Goal: Task Accomplishment & Management: Manage account settings

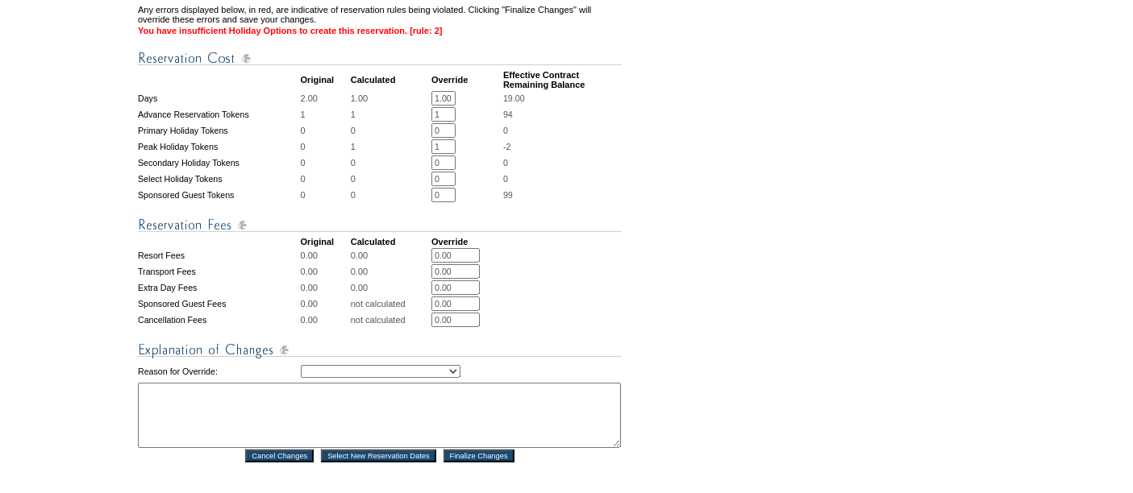
scroll to position [578, 0]
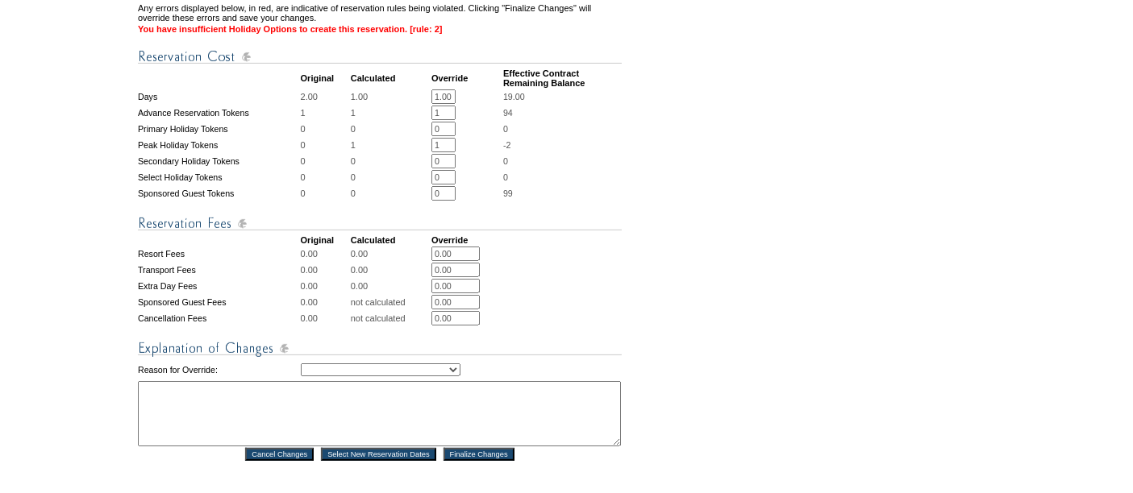
drag, startPoint x: 449, startPoint y: 137, endPoint x: 409, endPoint y: 132, distance: 40.6
click at [409, 138] on tr "Peak Holiday Tokens 0 1 1 * * -2" at bounding box center [380, 145] width 484 height 15
type input "0"
click at [556, 170] on td "0" at bounding box center [562, 177] width 119 height 15
click at [334, 364] on select "Creating Continuous Stay Days Rebooked After Cancellation Editing Occupant Expe…" at bounding box center [381, 370] width 160 height 13
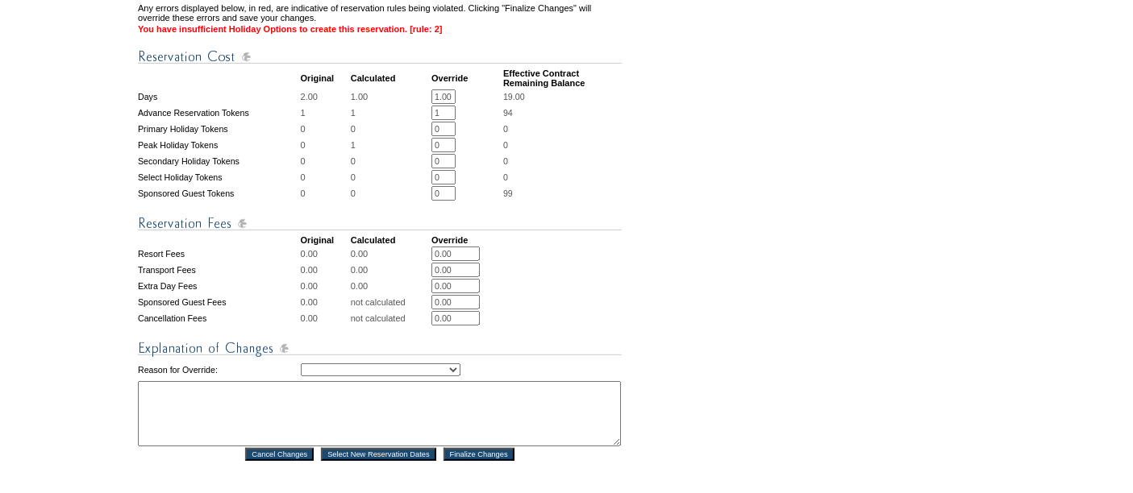
select select "1043"
click at [301, 364] on select "Creating Continuous Stay Days Rebooked After Cancellation Editing Occupant Expe…" at bounding box center [381, 370] width 160 height 13
click at [329, 385] on textarea at bounding box center [379, 413] width 483 height 65
type textarea "tv"
click at [460, 448] on input "Finalize Changes" at bounding box center [478, 454] width 71 height 13
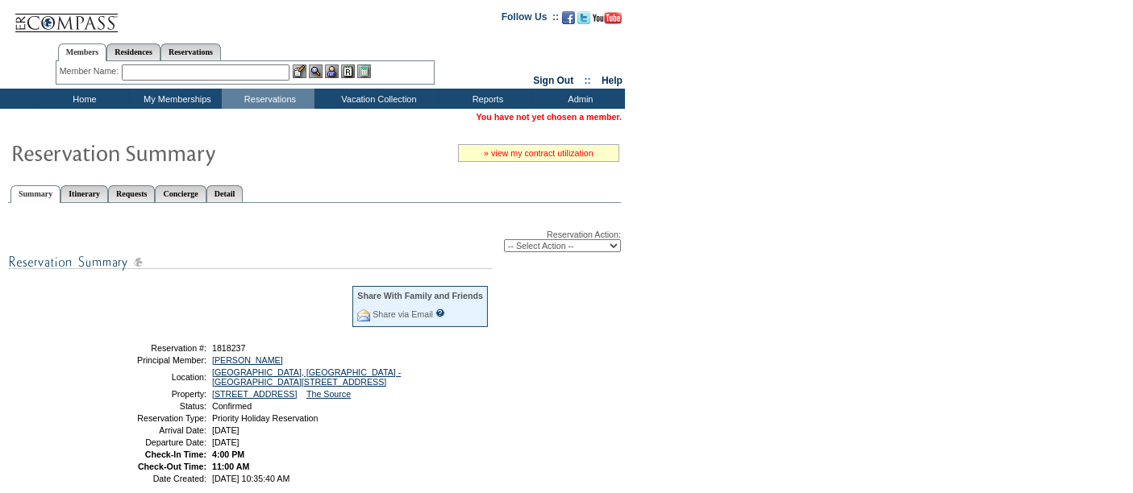
click at [506, 148] on link "» view my contract utilization" at bounding box center [539, 153] width 110 height 10
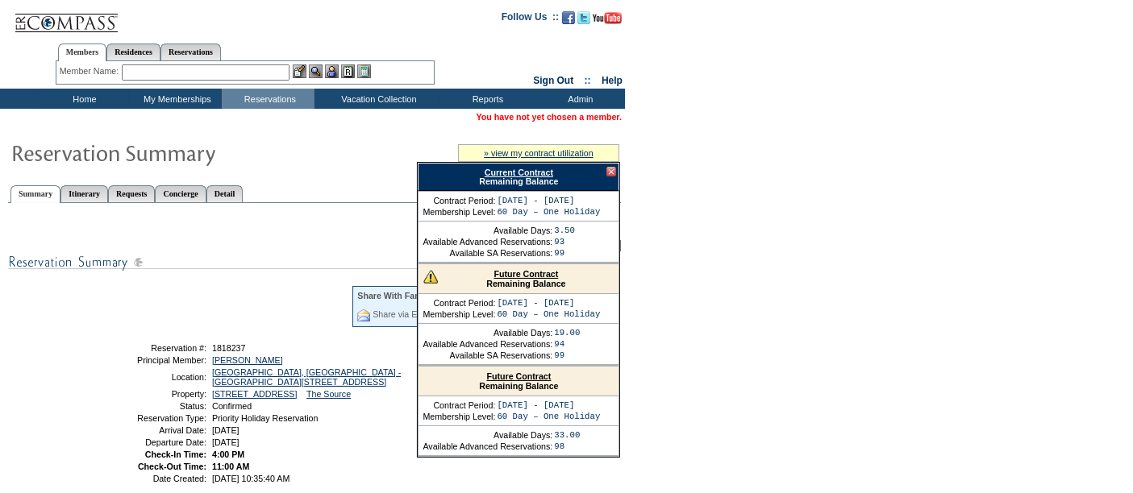
click at [534, 168] on link "Current Contract" at bounding box center [519, 173] width 69 height 10
click at [70, 319] on div "Reservation Action: -- Select Action -- Modify Reservation Dates Modify Reserva…" at bounding box center [314, 456] width 613 height 489
click at [210, 49] on link "Reservations" at bounding box center [190, 52] width 60 height 17
click at [163, 69] on input "text" at bounding box center [153, 73] width 71 height 16
paste input "1818233"
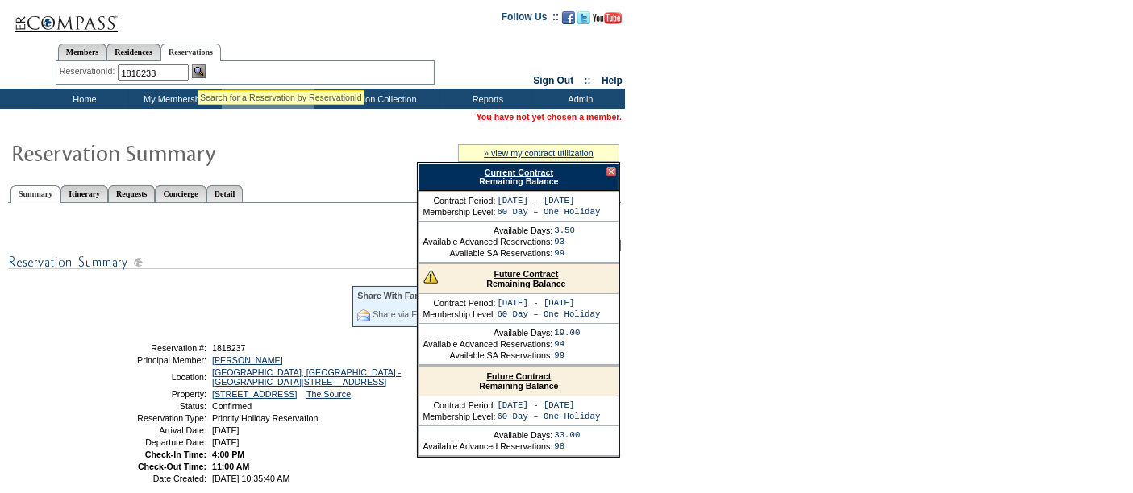
type input "1818233"
click at [198, 69] on img at bounding box center [199, 72] width 14 height 14
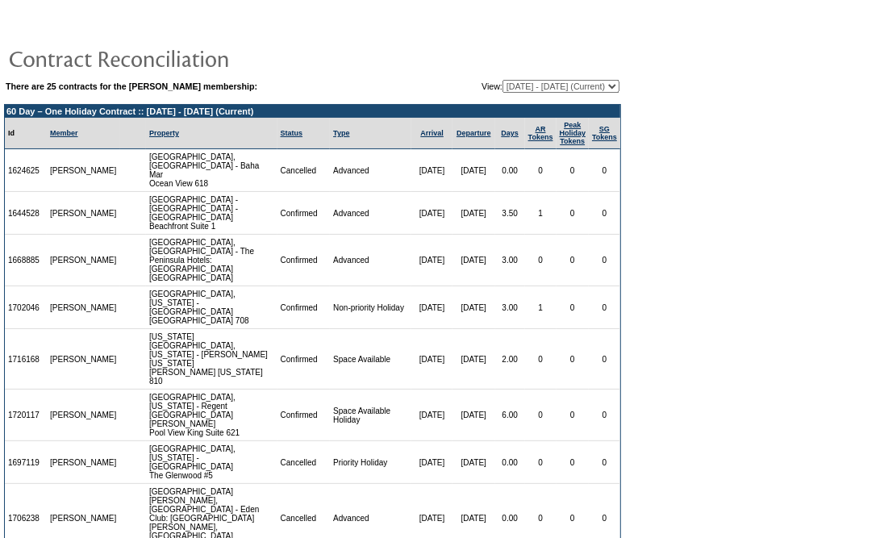
click at [567, 85] on select "11/11/04 - 11/30/05 12/01/05 - 11/30/06 12/01/06 - 11/30/07 12/01/07 - 11/30/08…" at bounding box center [560, 86] width 117 height 13
select select "126283"
click at [502, 80] on select "11/11/04 - 11/30/05 12/01/05 - 11/30/06 12/01/06 - 11/30/07 12/01/07 - 11/30/08…" at bounding box center [560, 86] width 117 height 13
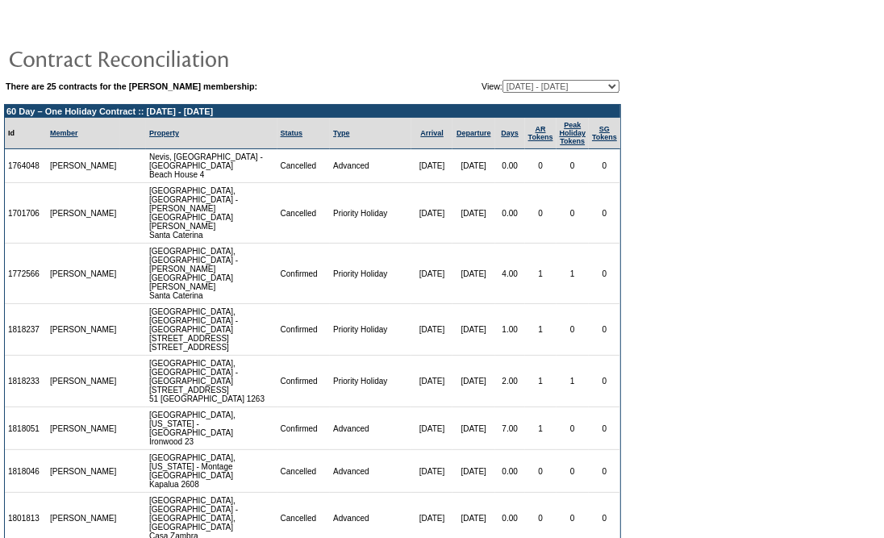
click at [36, 356] on td "1818233" at bounding box center [26, 382] width 42 height 52
copy td "1818233"
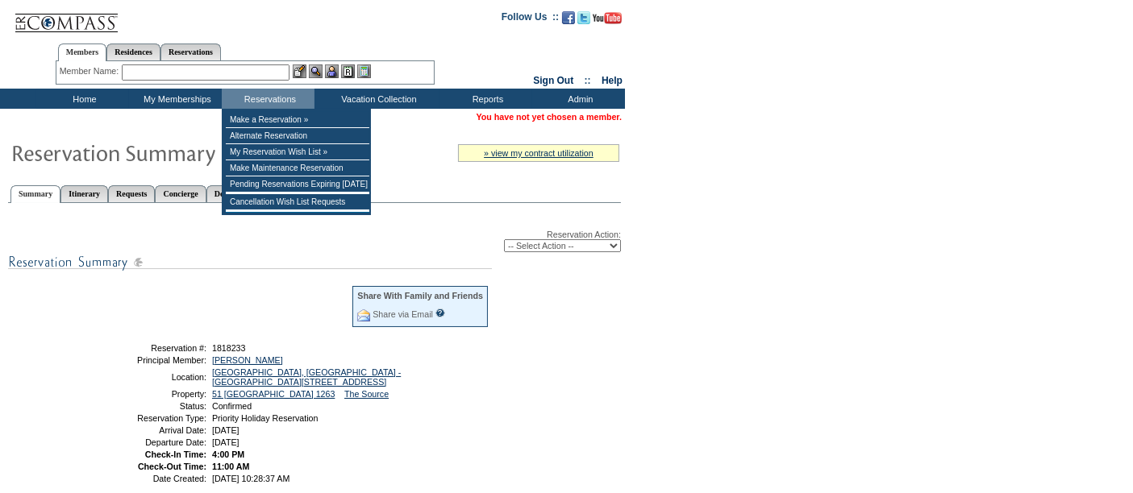
click at [522, 243] on select "-- Select Action -- Modify Reservation Dates Modify Reservation Cost Modify Occ…" at bounding box center [562, 245] width 117 height 13
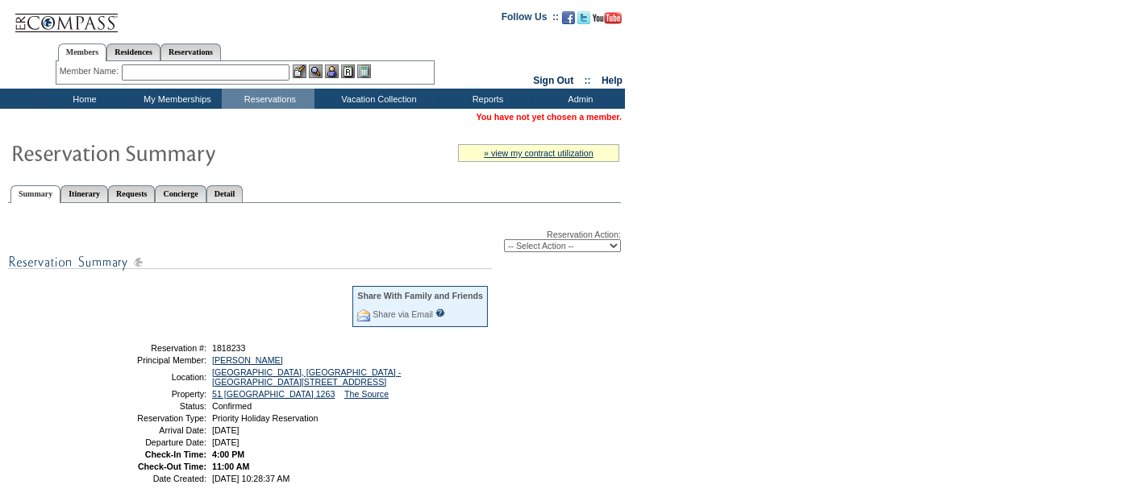
select select "ChangeCost"
click at [504, 239] on select "-- Select Action -- Modify Reservation Dates Modify Reservation Cost Modify Occ…" at bounding box center [562, 245] width 117 height 13
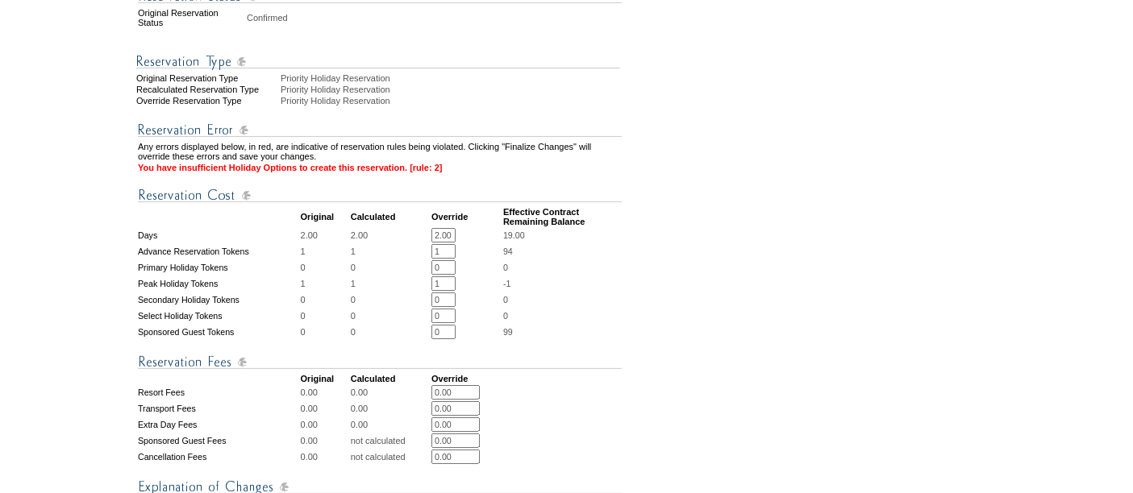
scroll to position [447, 0]
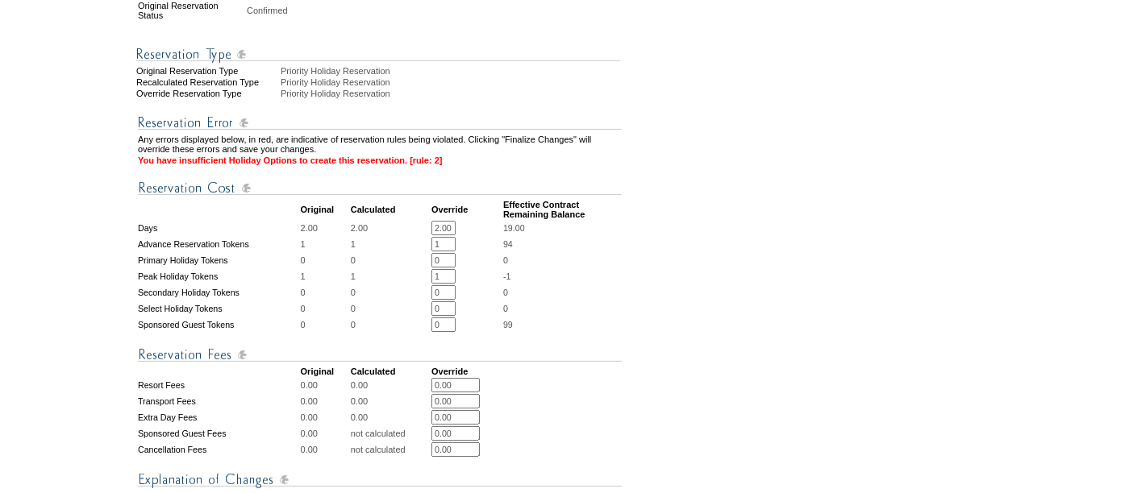
drag, startPoint x: 453, startPoint y: 264, endPoint x: 385, endPoint y: 264, distance: 67.7
click at [385, 269] on tr "Peak Holiday Tokens 1 1 1 * * -1" at bounding box center [380, 276] width 484 height 15
type input "0"
click at [473, 285] on td "0 * *" at bounding box center [466, 292] width 70 height 15
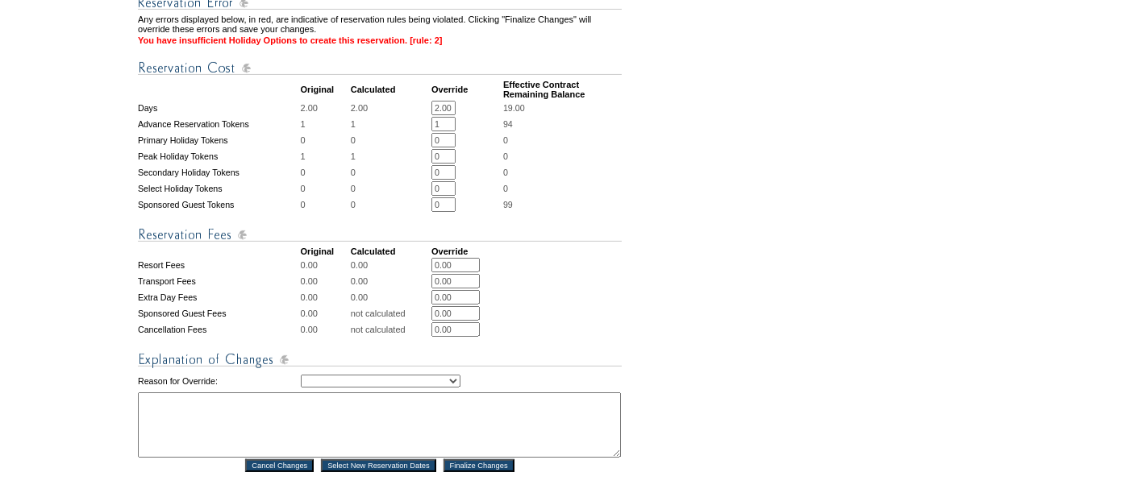
scroll to position [566, 0]
click at [323, 376] on select "Creating Continuous Stay Days Rebooked After Cancellation Editing Occupant Expe…" at bounding box center [381, 382] width 160 height 13
select select "1042"
click at [301, 376] on select "Creating Continuous Stay Days Rebooked After Cancellation Editing Occupant Expe…" at bounding box center [381, 382] width 160 height 13
click at [304, 397] on textarea at bounding box center [379, 425] width 483 height 65
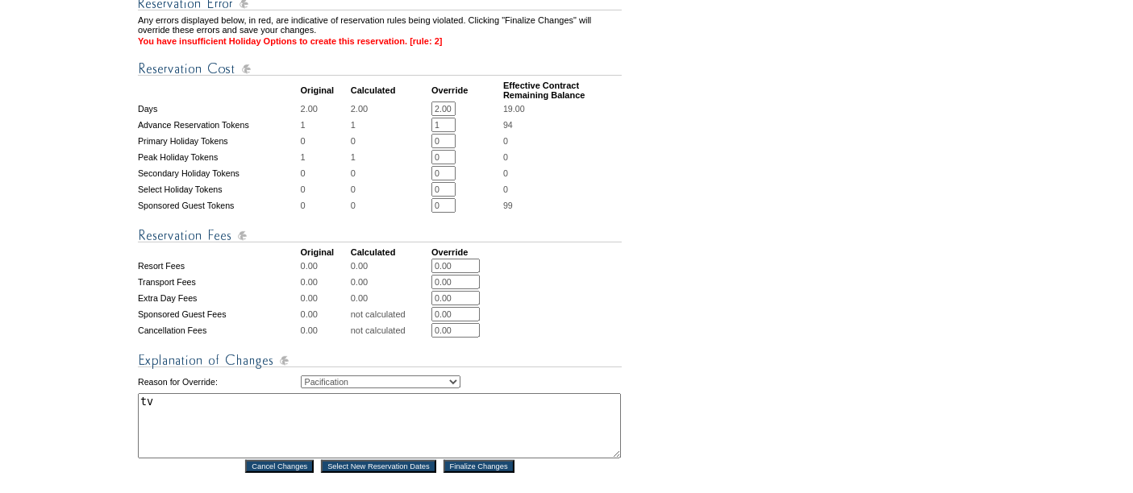
type textarea "tv"
click at [478, 460] on input "Finalize Changes" at bounding box center [478, 466] width 71 height 13
